Goal: Navigation & Orientation: Understand site structure

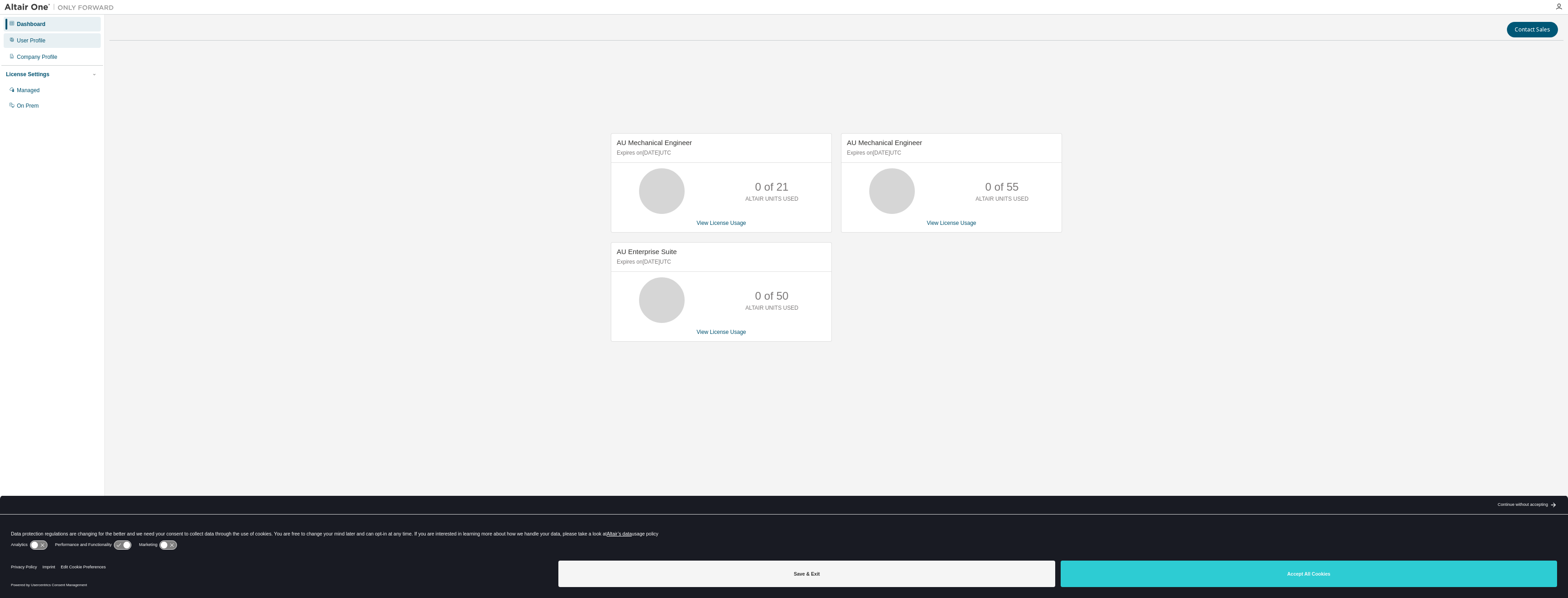
click at [43, 43] on div "User Profile" at bounding box center [31, 41] width 29 height 7
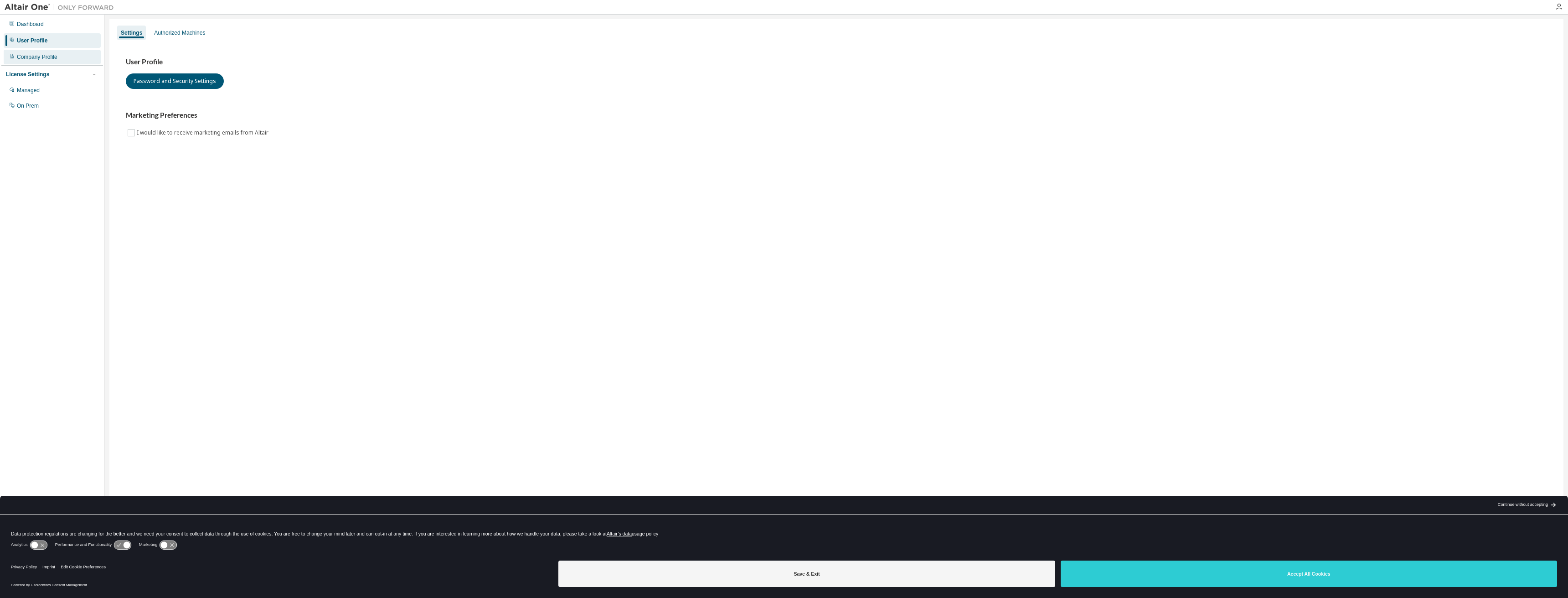
click at [43, 58] on div "Company Profile" at bounding box center [37, 57] width 41 height 7
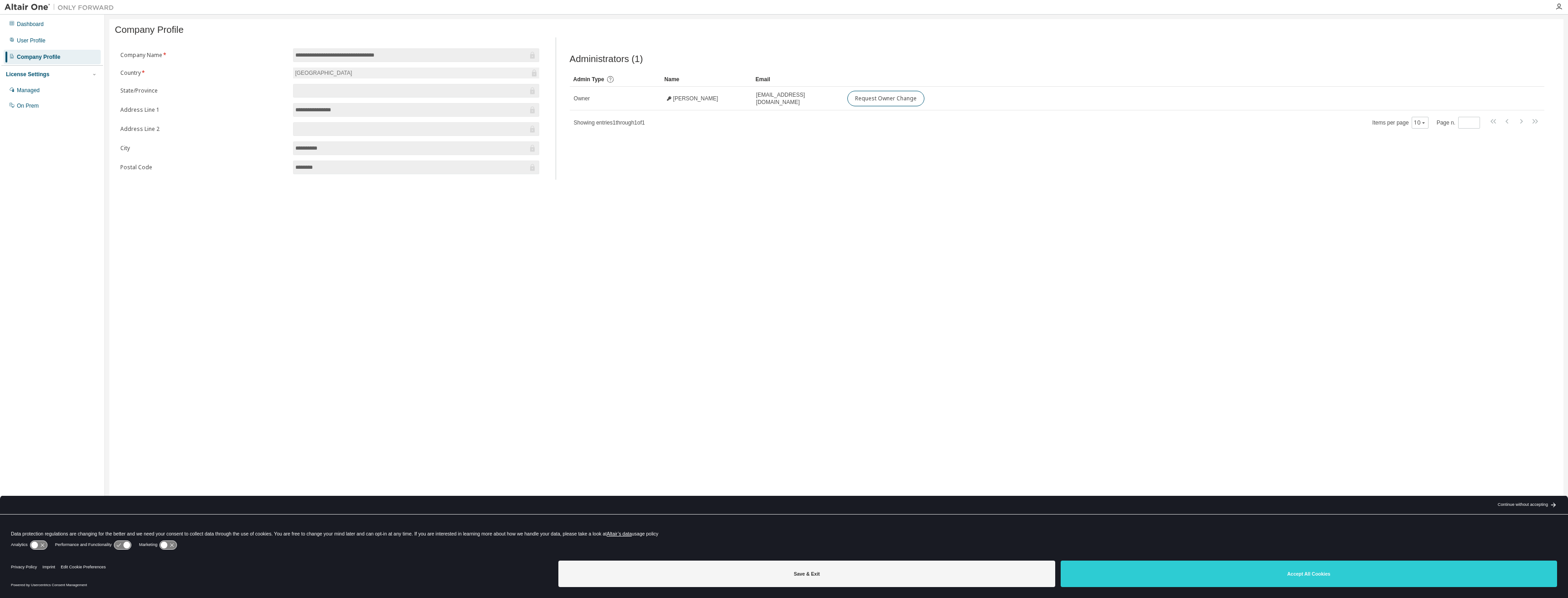
click at [44, 48] on div "Dashboard User Profile Company Profile License Settings Managed On Prem" at bounding box center [52, 65] width 102 height 98
click at [75, 43] on div "User Profile" at bounding box center [52, 41] width 97 height 15
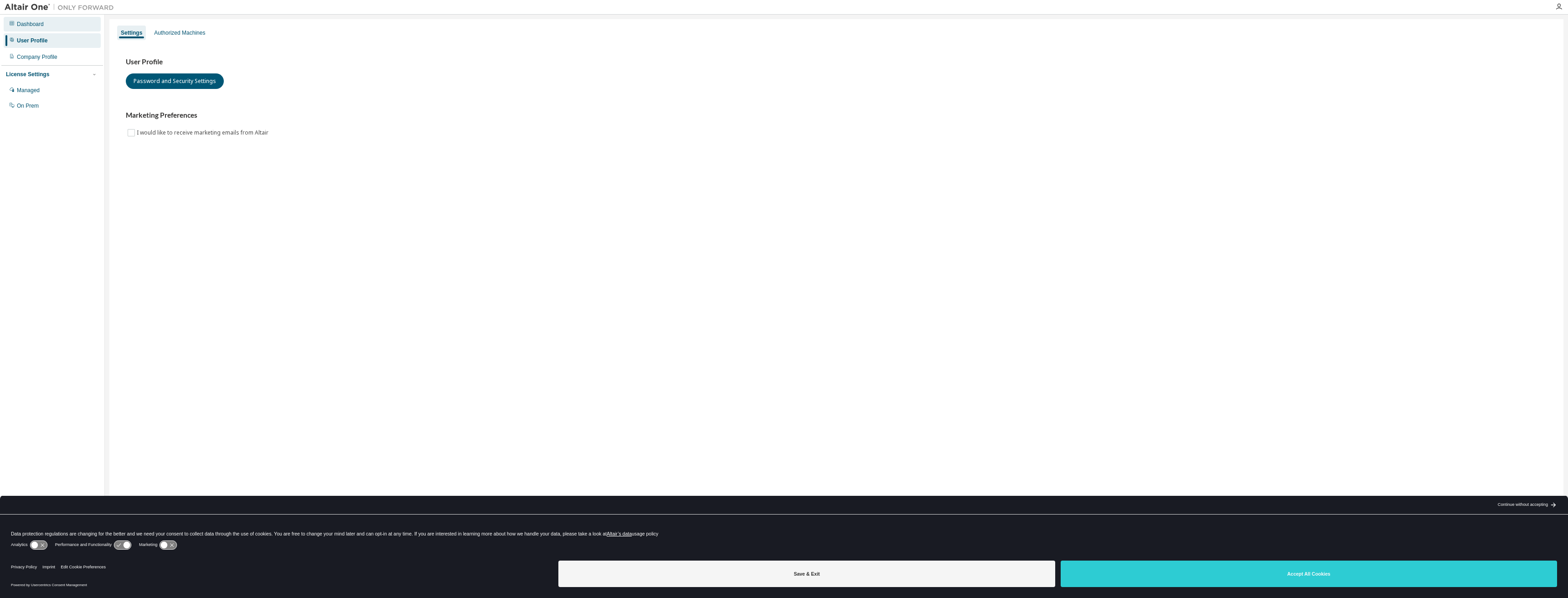
click at [52, 25] on div "Dashboard" at bounding box center [52, 24] width 97 height 15
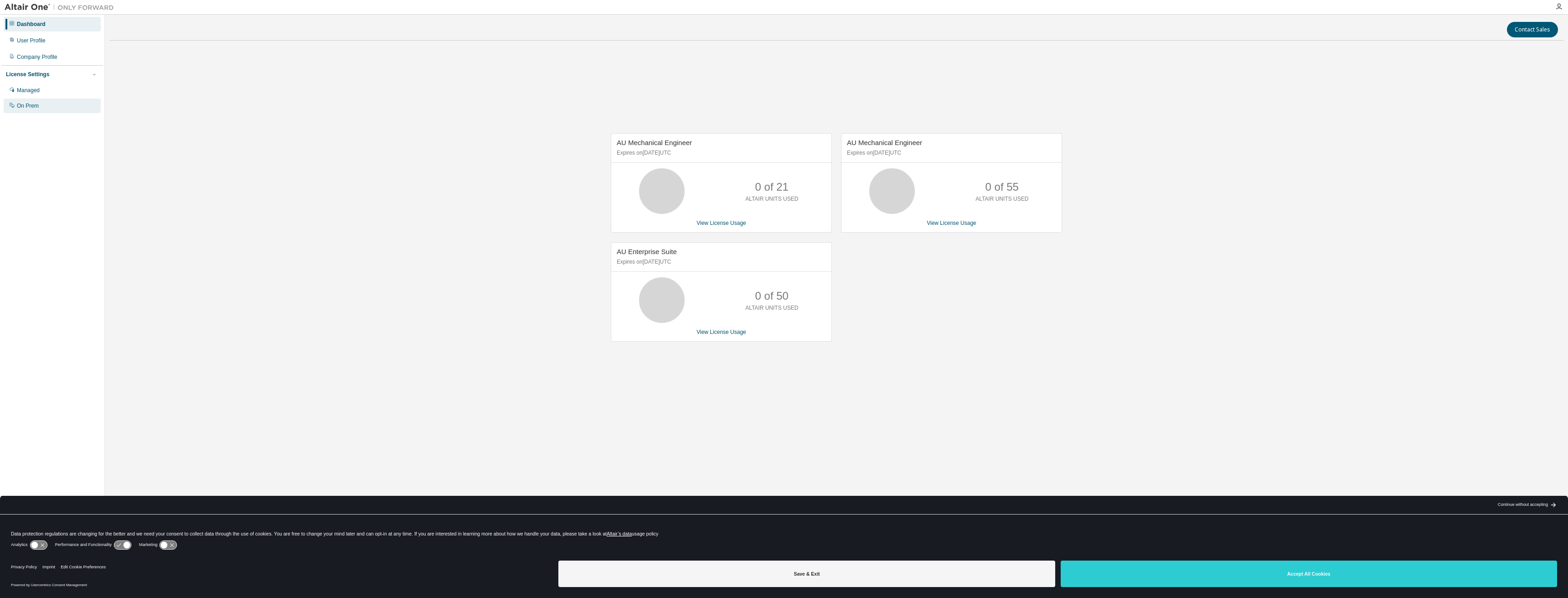
click at [30, 103] on div "On Prem" at bounding box center [28, 106] width 22 height 7
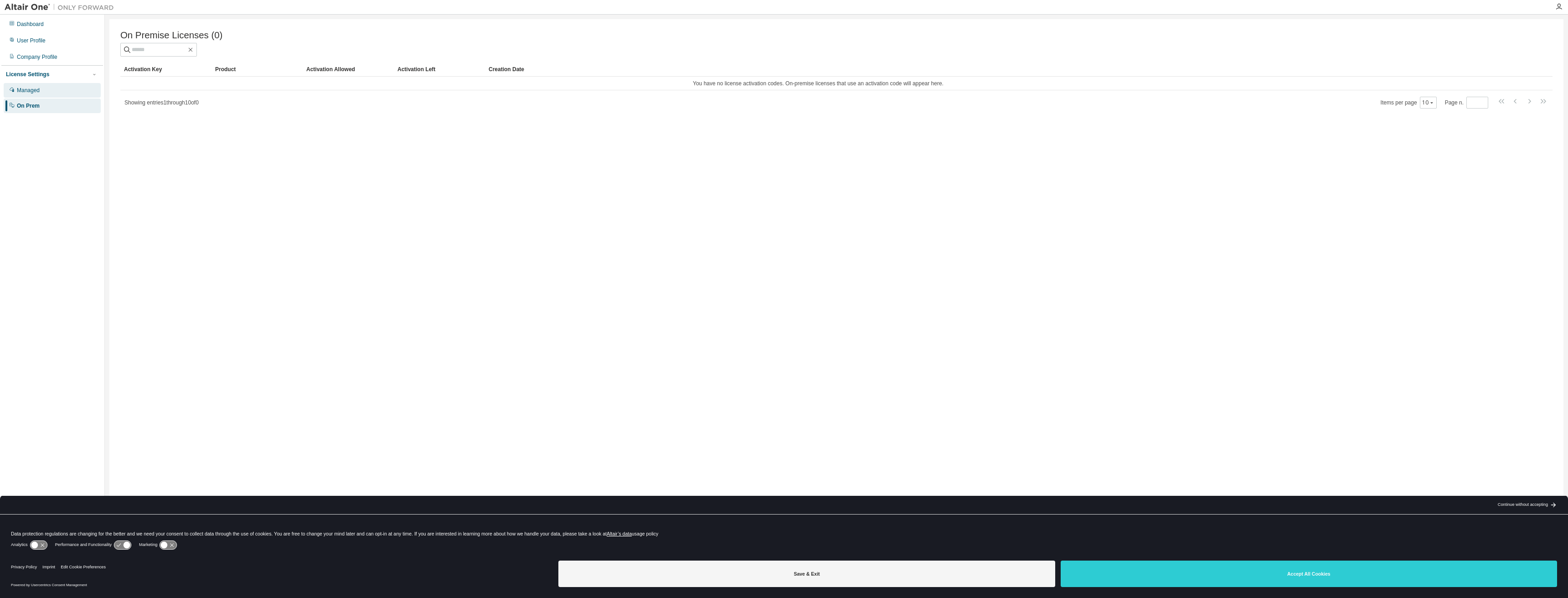
click at [33, 90] on div "Managed" at bounding box center [28, 90] width 23 height 7
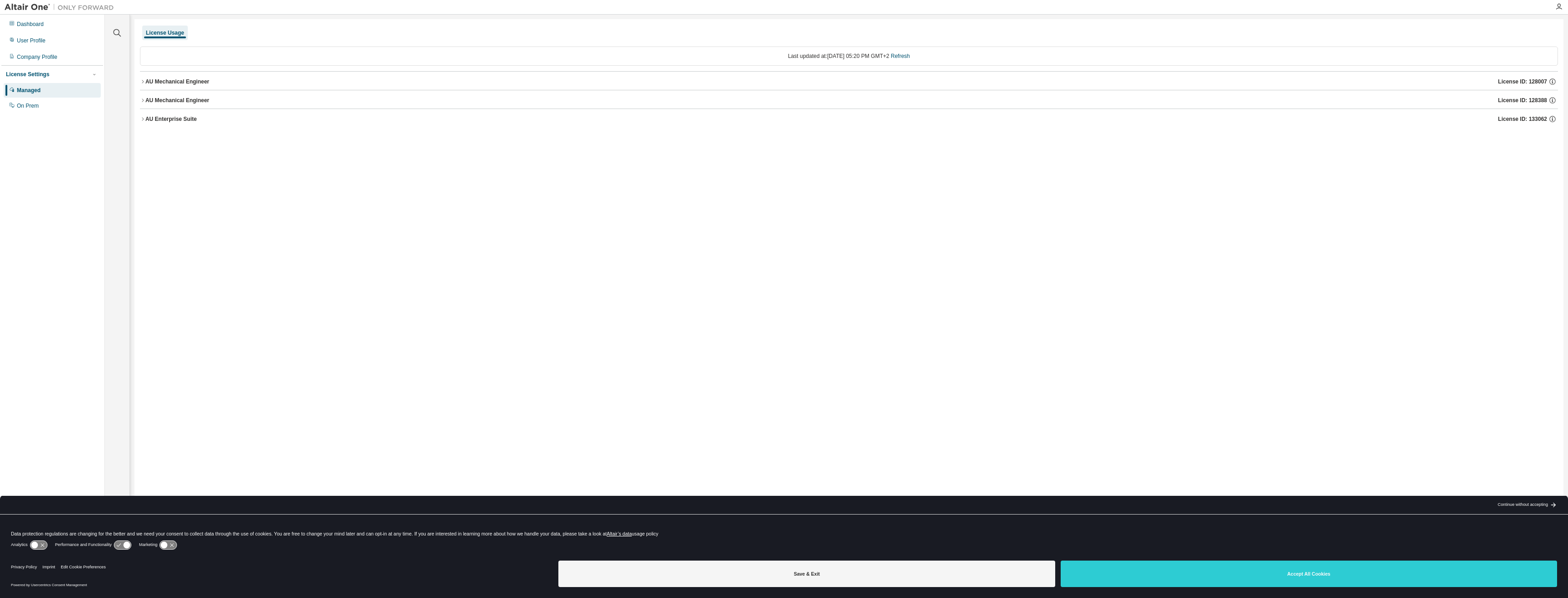
click at [141, 100] on icon "button" at bounding box center [142, 100] width 5 height 5
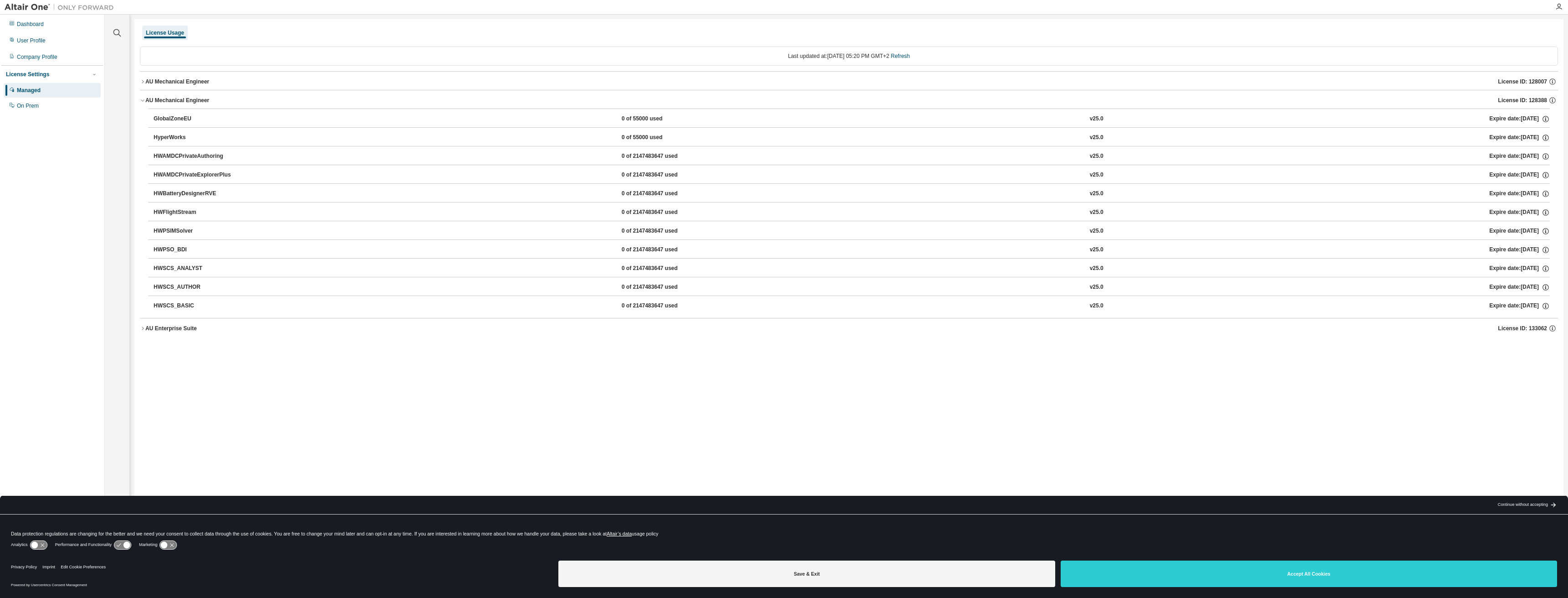
click at [141, 100] on icon "button" at bounding box center [142, 100] width 5 height 5
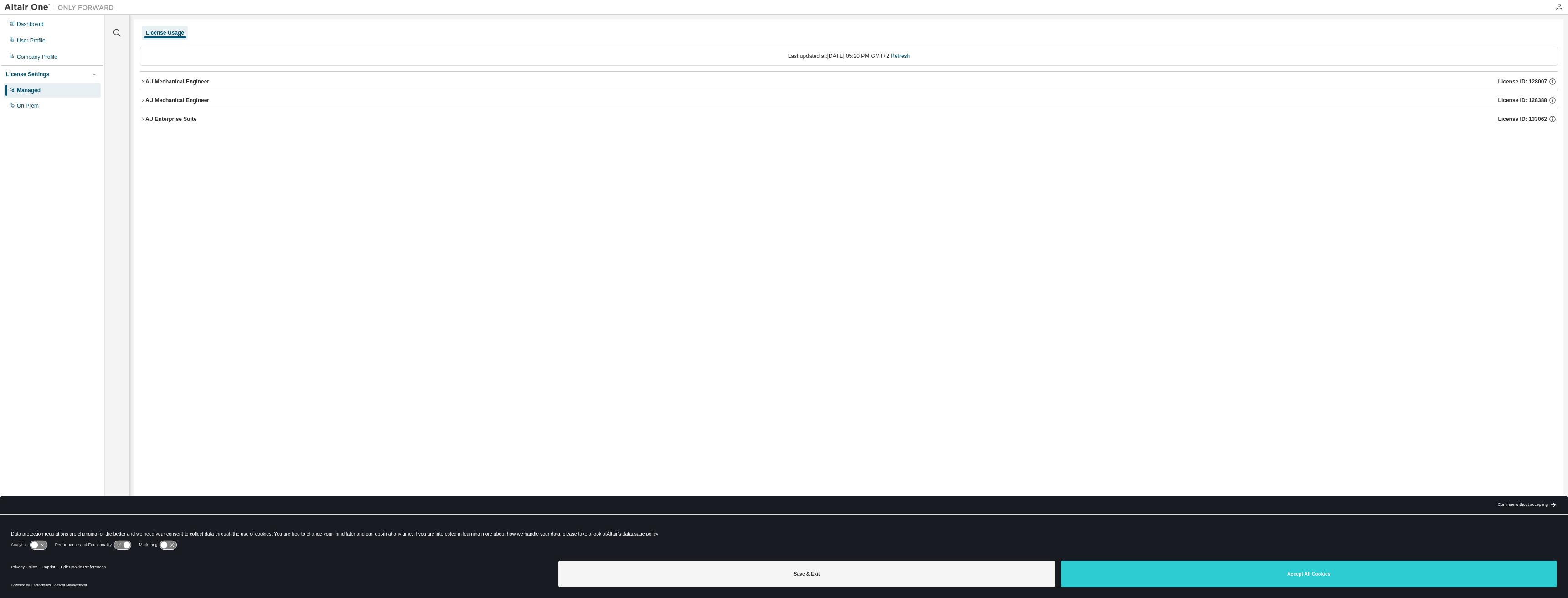
click at [141, 83] on icon "button" at bounding box center [142, 82] width 5 height 5
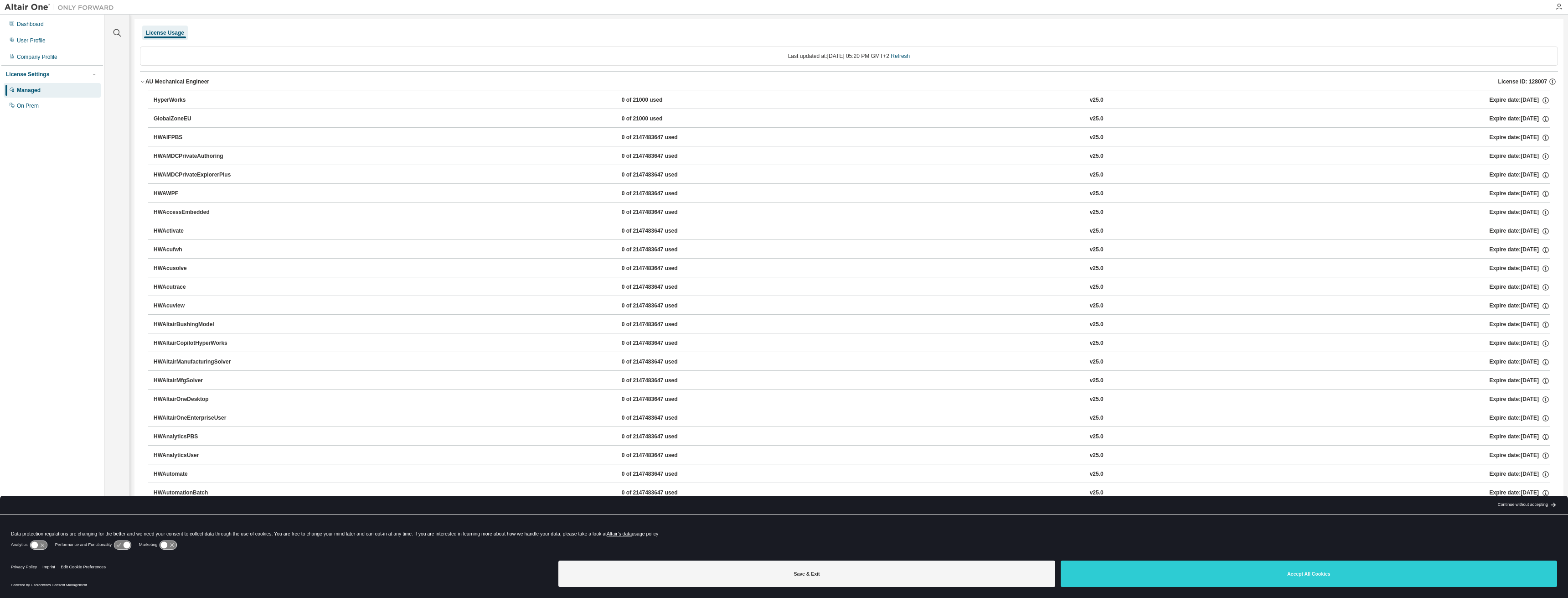
click at [141, 83] on icon "button" at bounding box center [142, 82] width 5 height 5
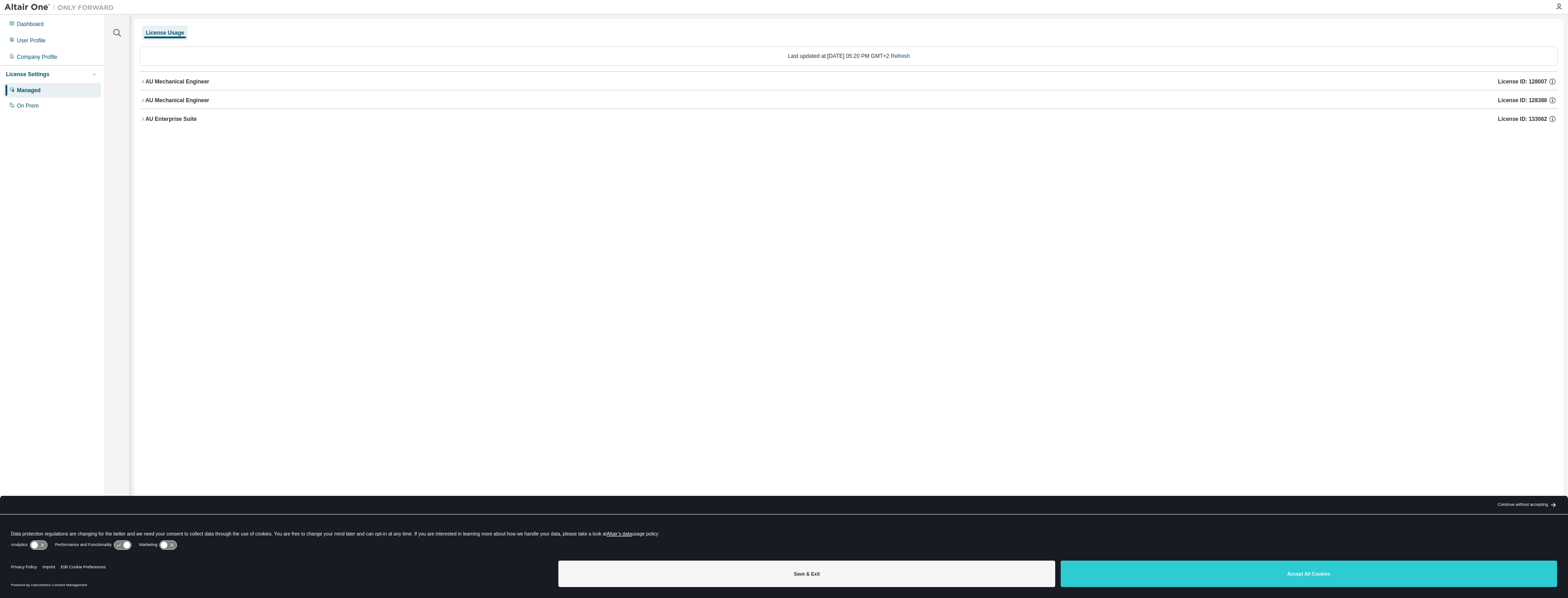
click at [141, 116] on icon "button" at bounding box center [142, 119] width 5 height 5
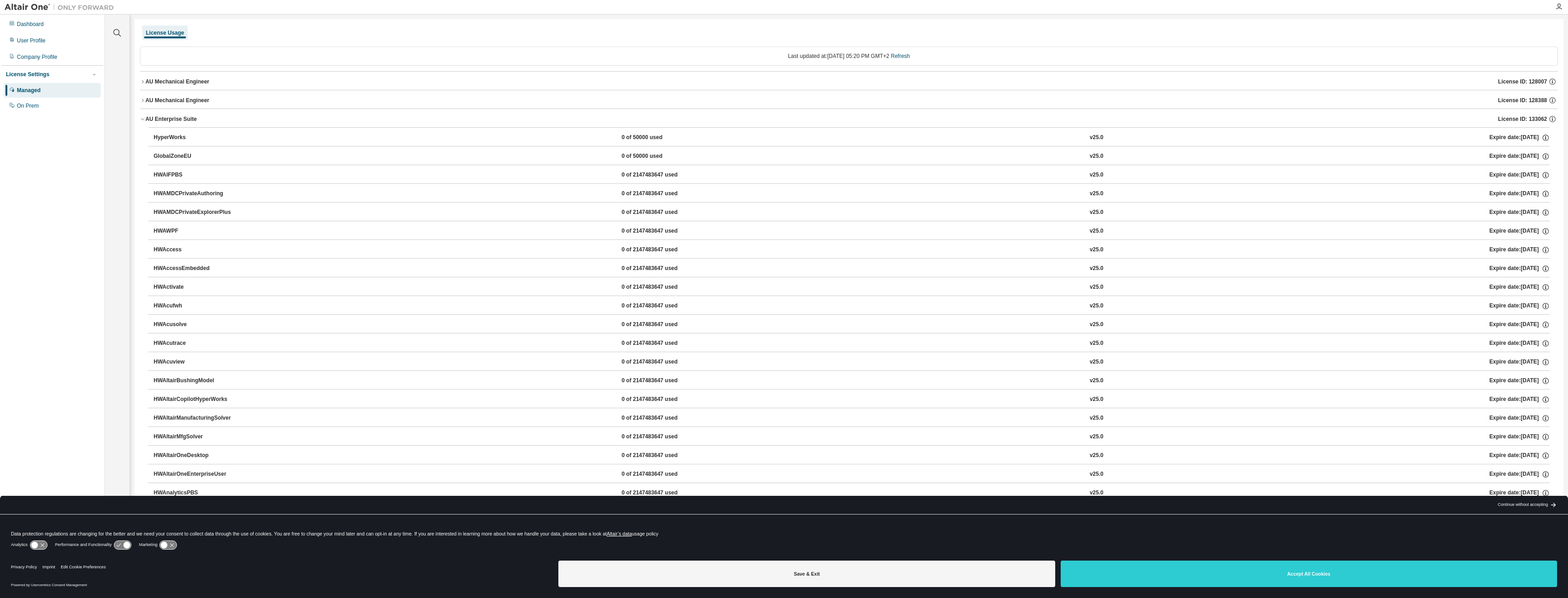
click at [141, 116] on icon "button" at bounding box center [142, 119] width 5 height 5
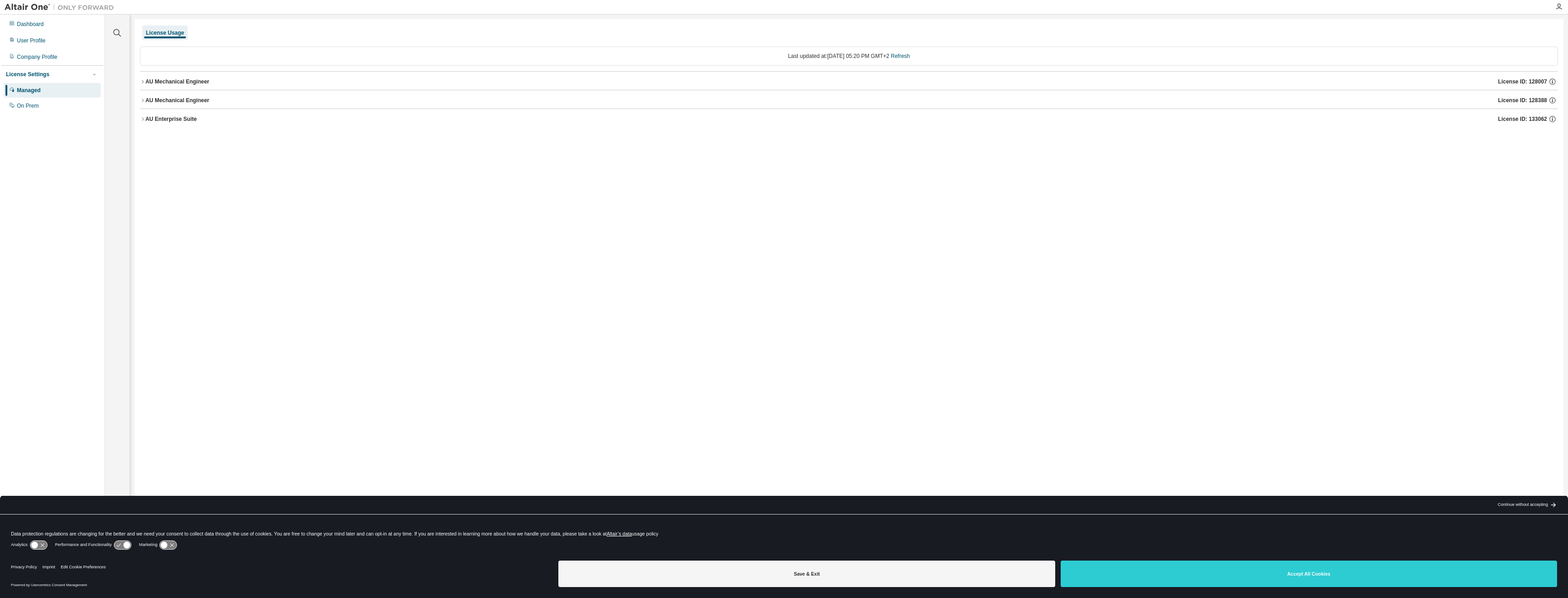
click at [24, 5] on img at bounding box center [61, 7] width 114 height 9
click at [16, 9] on img at bounding box center [61, 7] width 114 height 9
click at [19, 8] on img at bounding box center [61, 7] width 114 height 9
